Goal: Navigation & Orientation: Find specific page/section

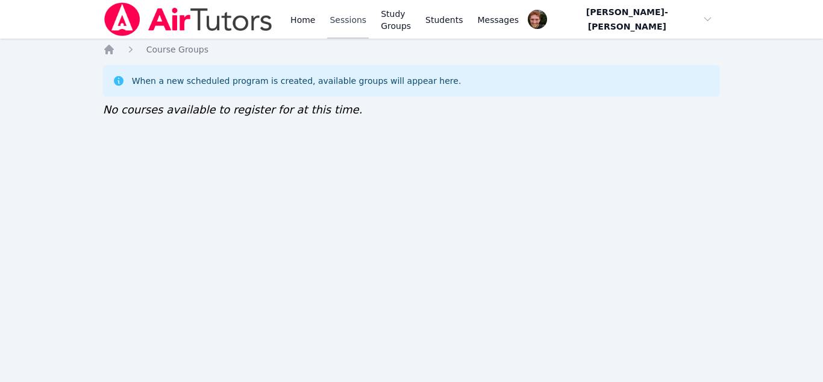
click at [339, 16] on link "Sessions" at bounding box center [348, 19] width 42 height 39
